Goal: Find specific page/section: Find specific page/section

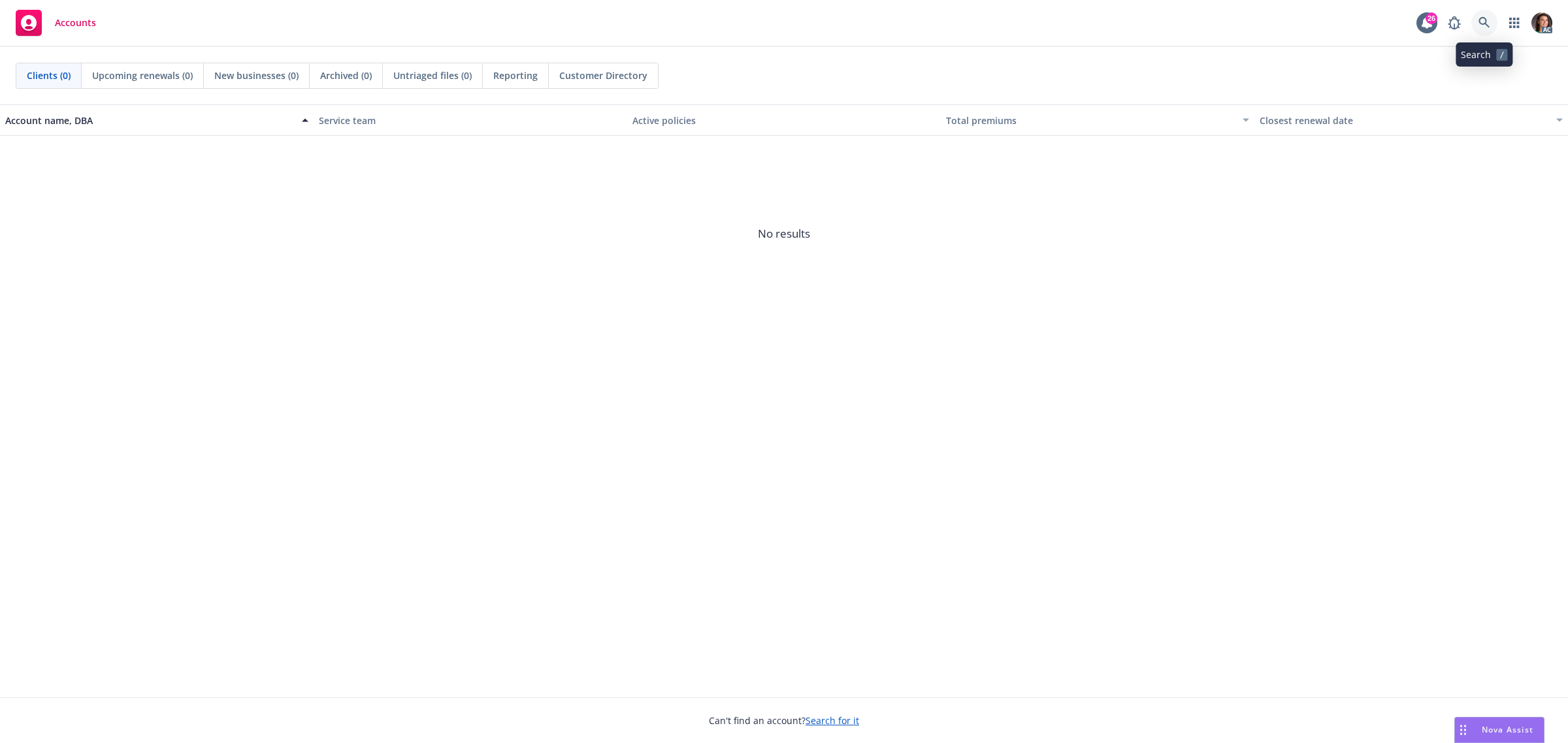
click at [1482, 20] on icon at bounding box center [1484, 22] width 12 height 12
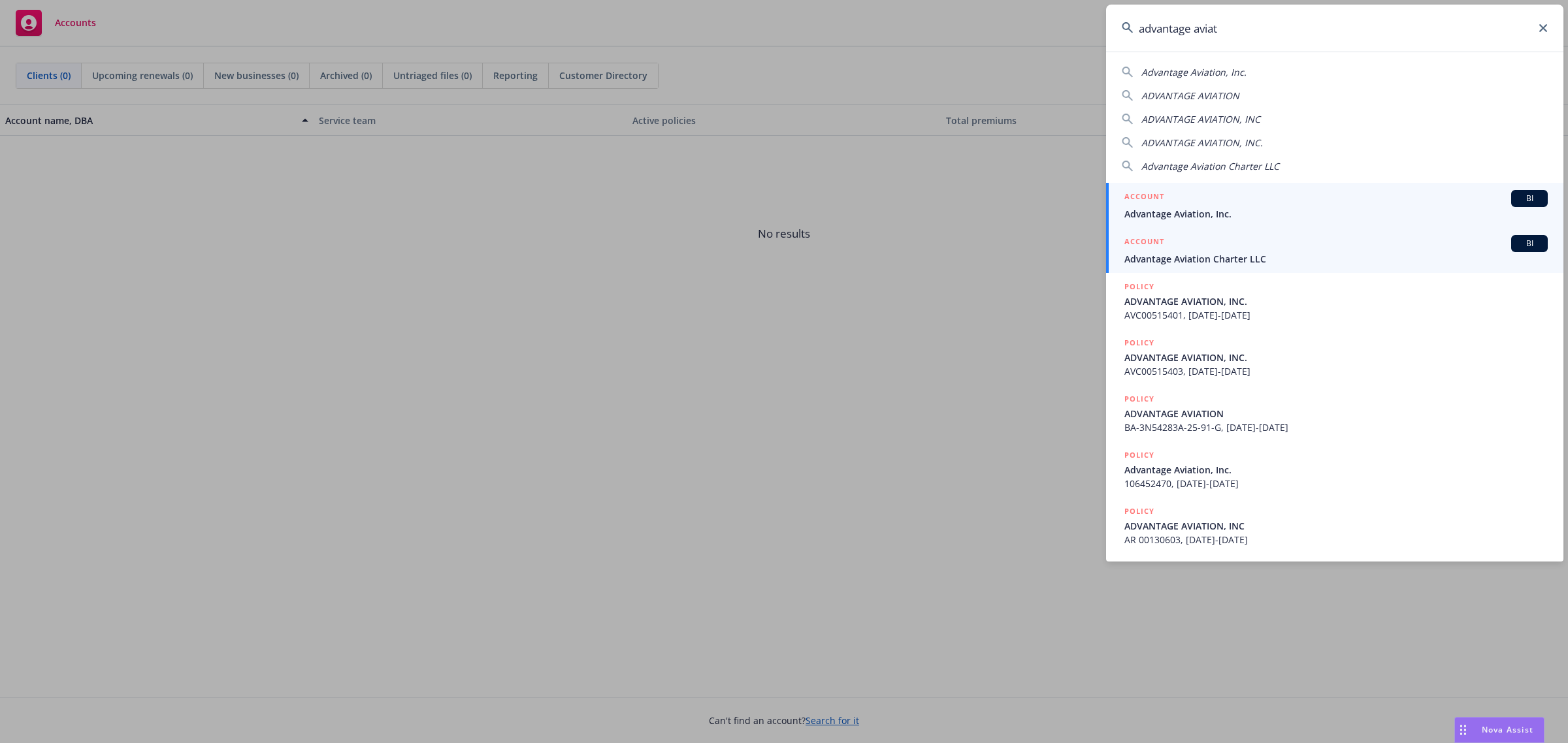
type input "advantage aviat"
click at [1206, 255] on span "Advantage Aviation Charter LLC" at bounding box center [1336, 258] width 423 height 13
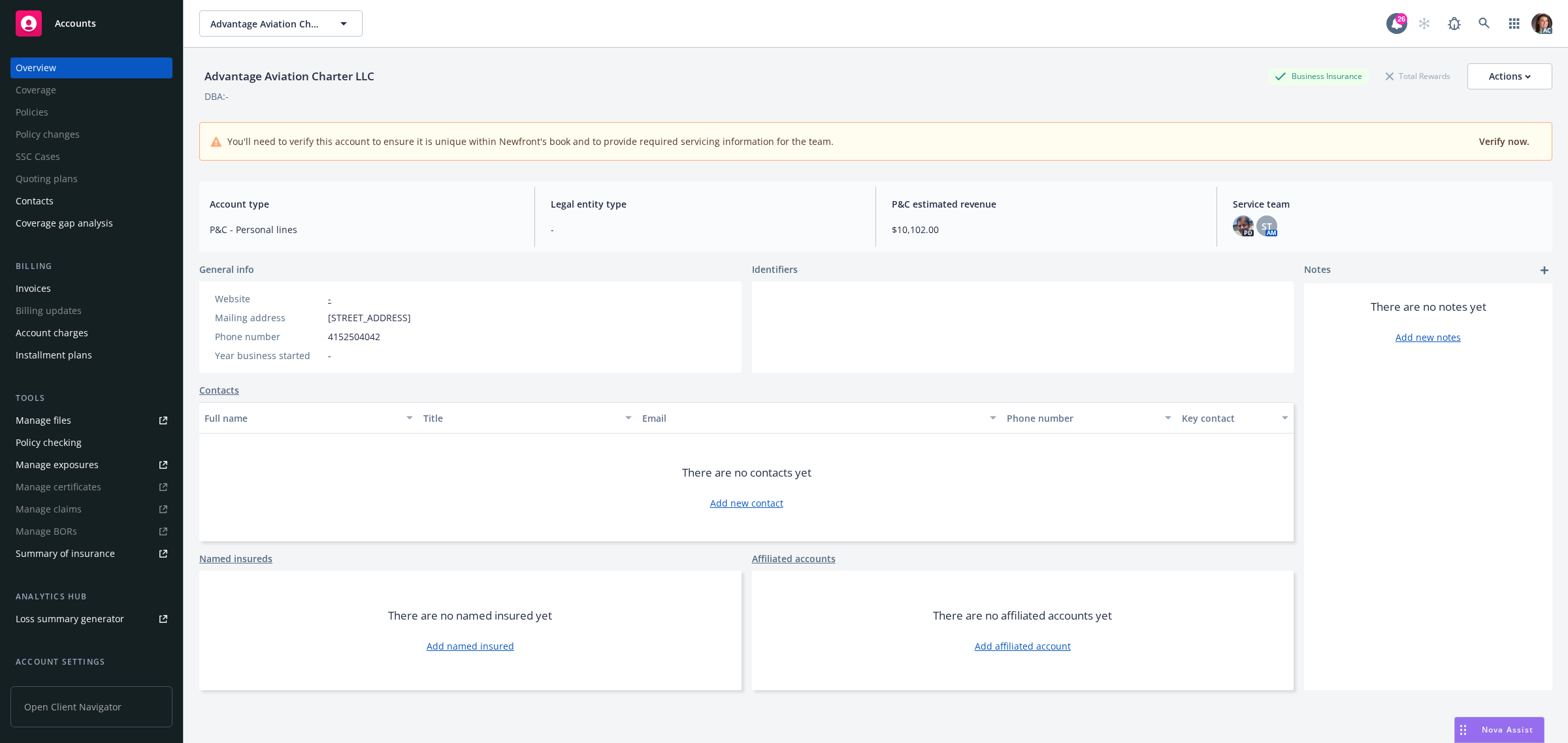
drag, startPoint x: 37, startPoint y: 285, endPoint x: 48, endPoint y: 288, distance: 11.4
click at [35, 285] on div "Invoices" at bounding box center [32, 288] width 35 height 21
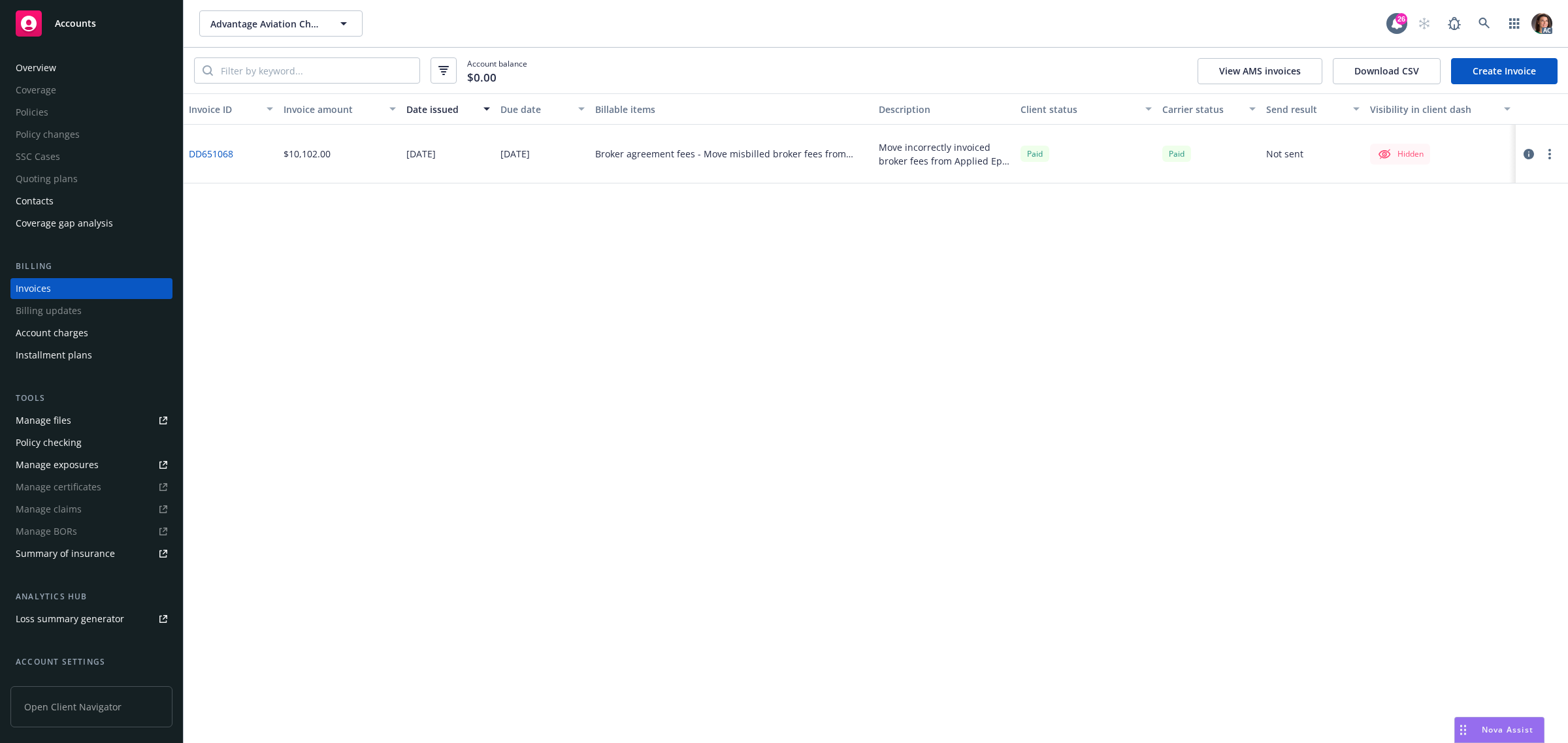
click at [221, 154] on link "DD651068" at bounding box center [212, 153] width 45 height 13
click at [536, 471] on div "Invoice ID Invoice amount Date issued Due date Billable items Description Clien…" at bounding box center [876, 418] width 1384 height 650
